Goal: Task Accomplishment & Management: Manage account settings

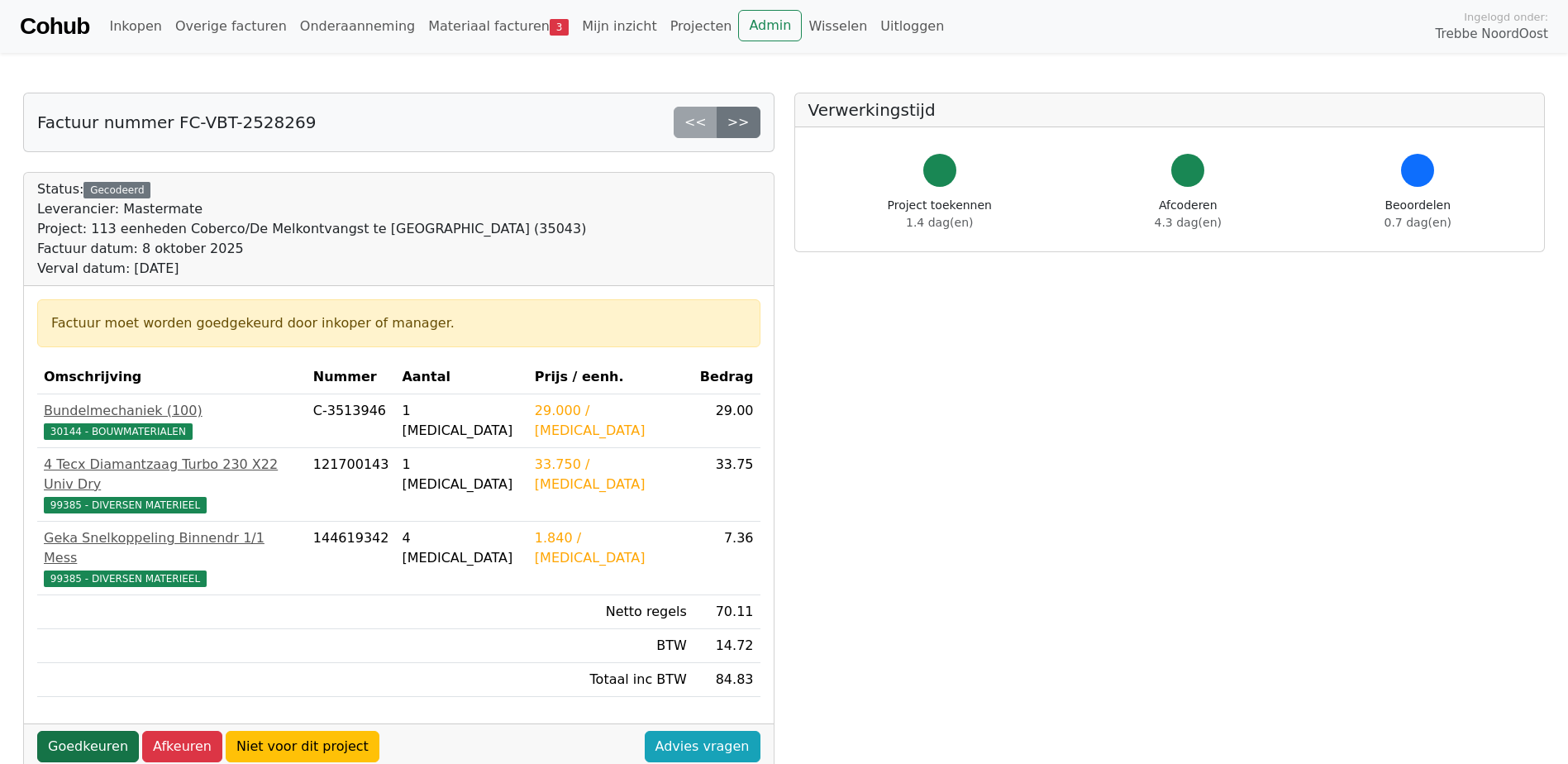
click at [100, 731] on link "Goedkeuren" at bounding box center [87, 746] width 102 height 31
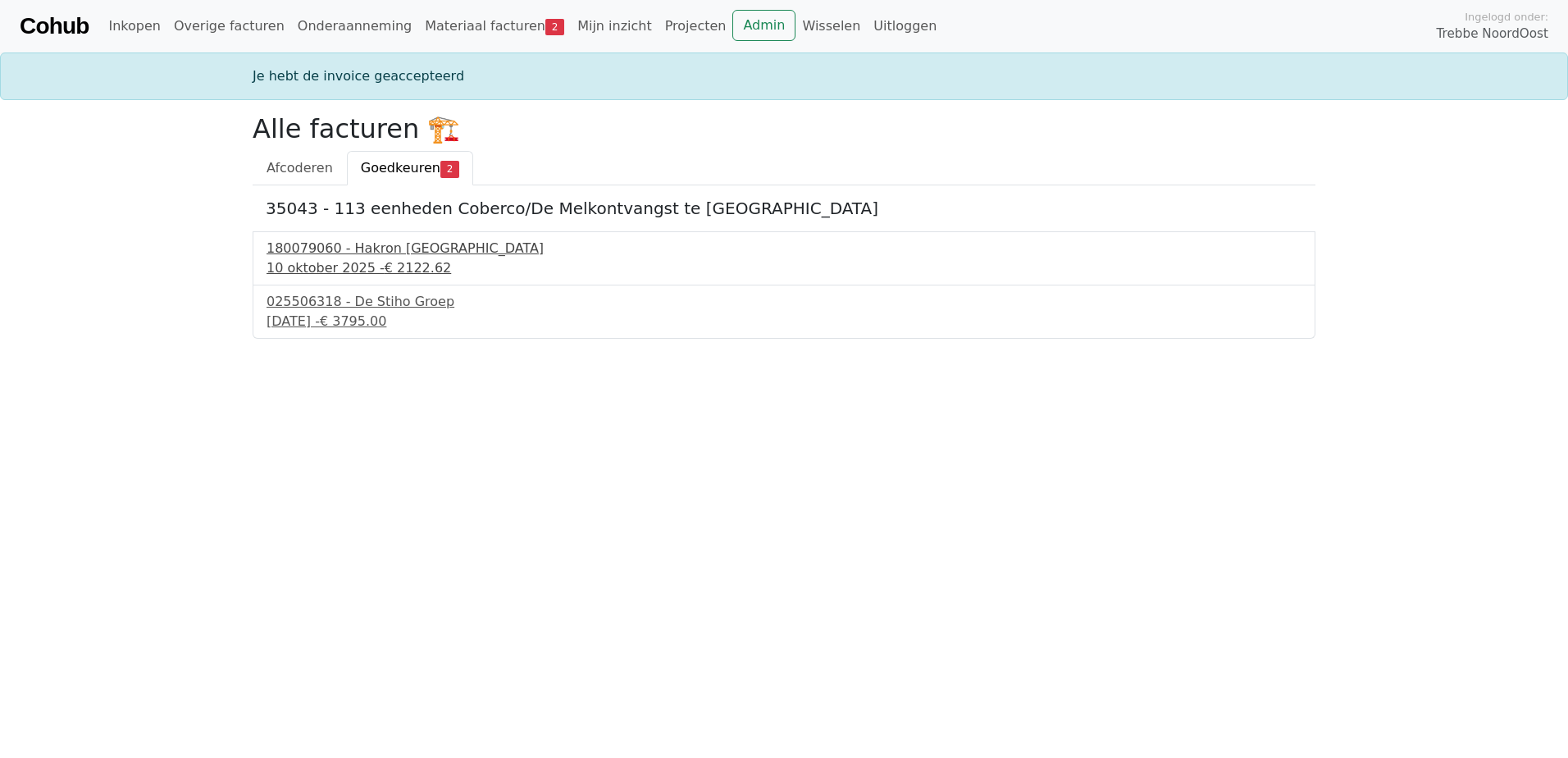
click at [356, 252] on div "180079060 - Hakron Nederland" at bounding box center [784, 249] width 1035 height 20
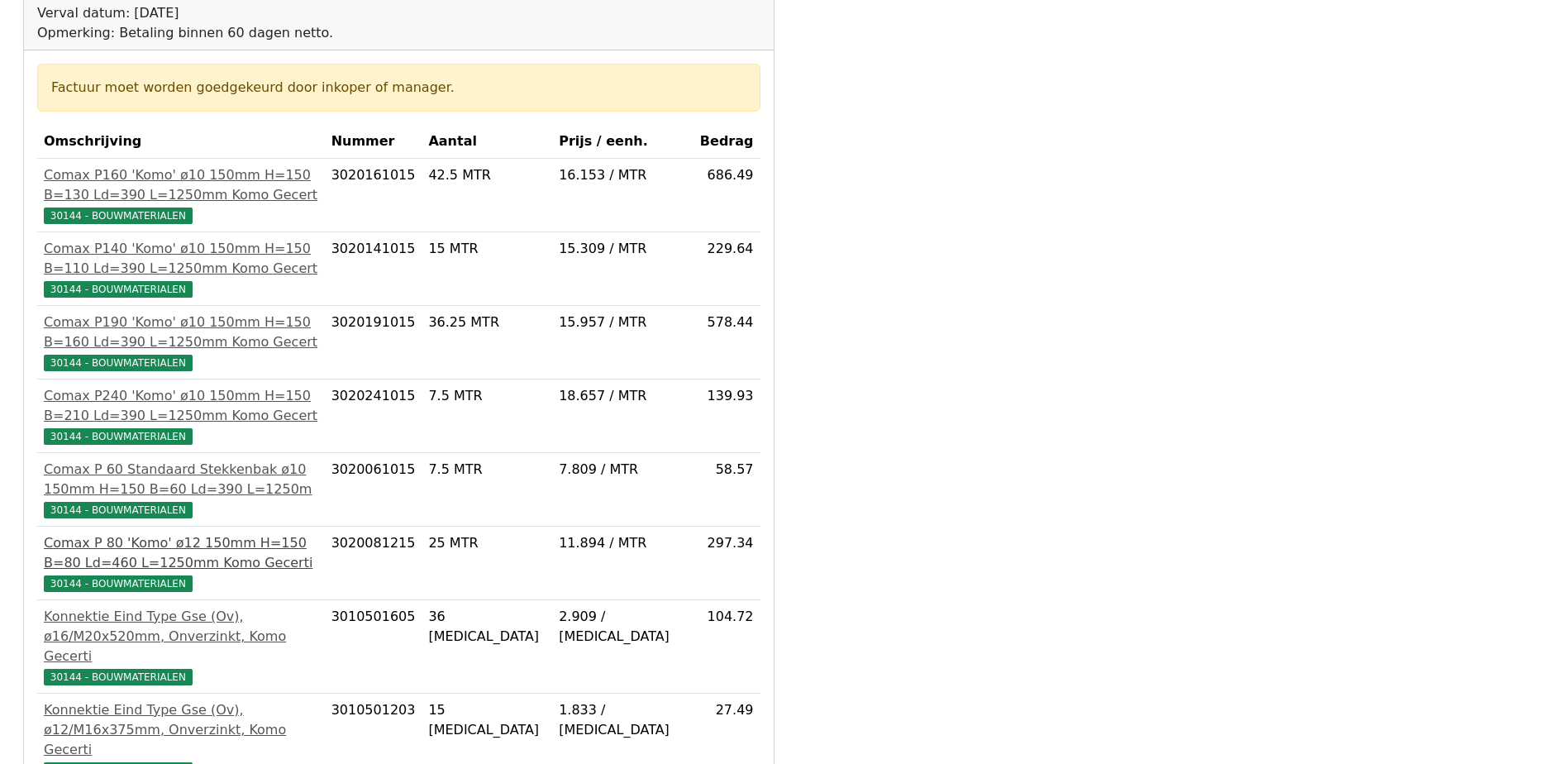
scroll to position [473, 0]
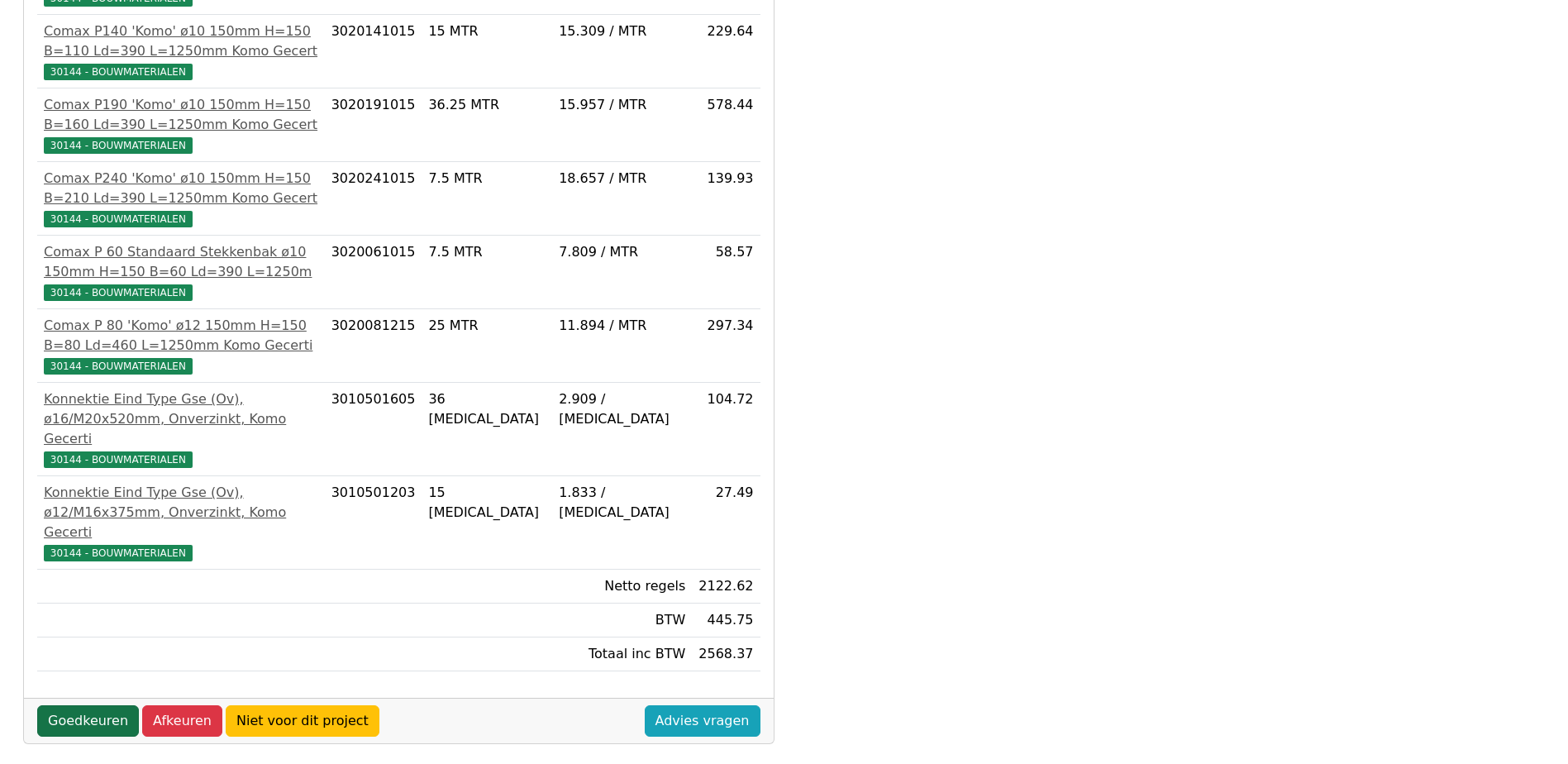
click at [79, 708] on link "Goedkeuren" at bounding box center [87, 720] width 102 height 31
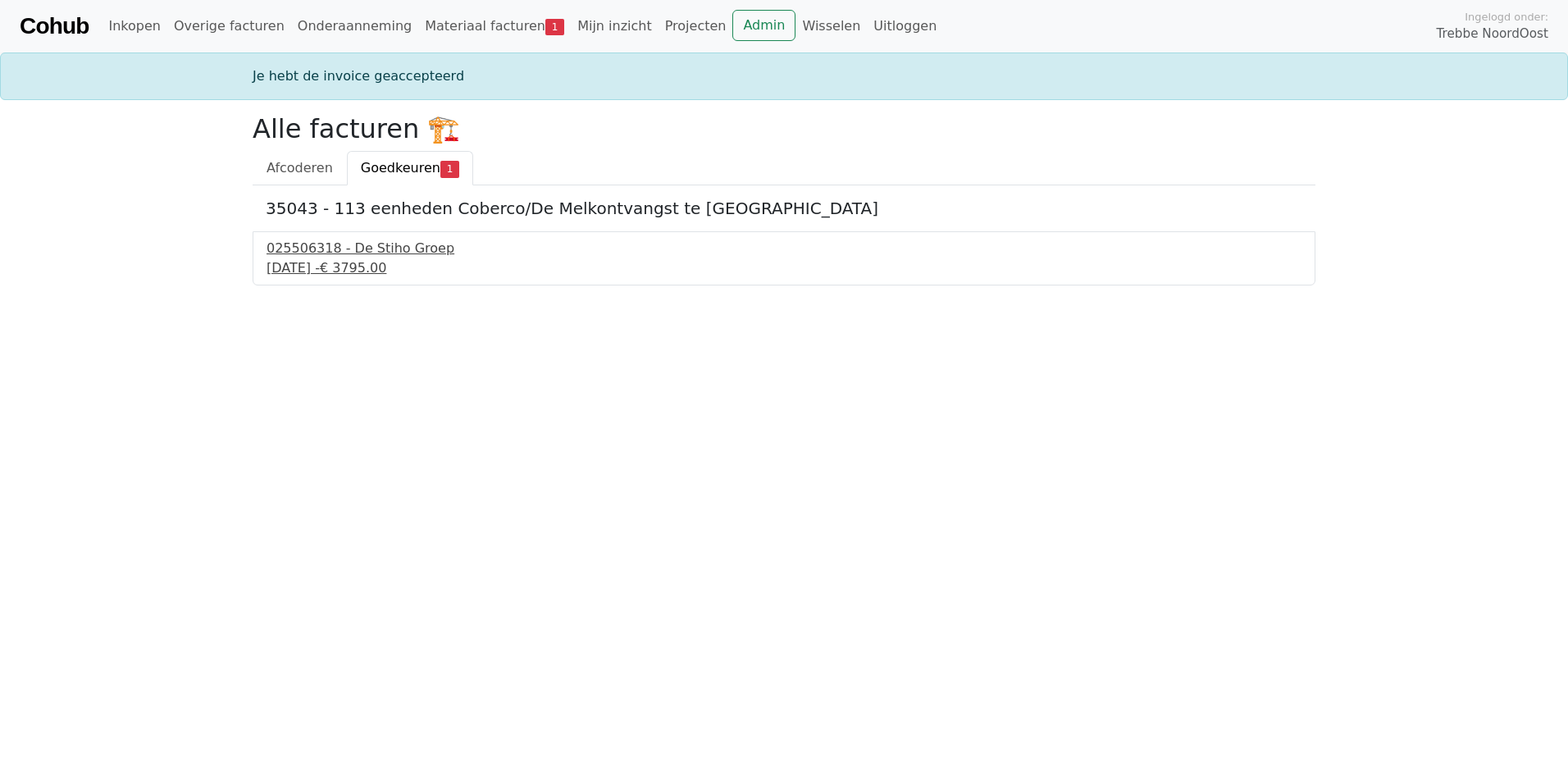
click at [380, 257] on div "025506318 - De Stiho Groep" at bounding box center [784, 249] width 1035 height 20
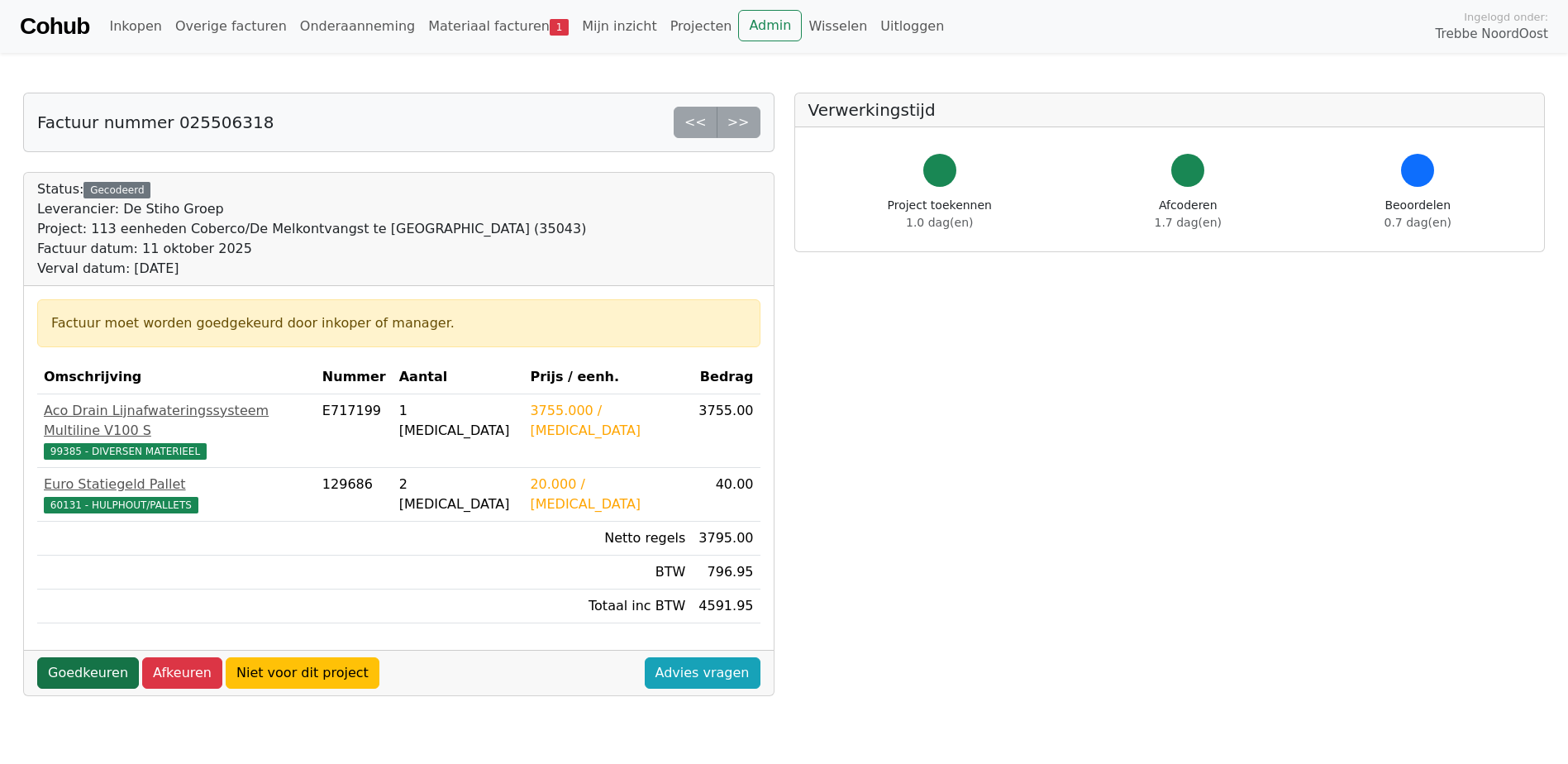
click at [95, 657] on link "Goedkeuren" at bounding box center [87, 672] width 102 height 31
